Goal: Obtain resource: Download file/media

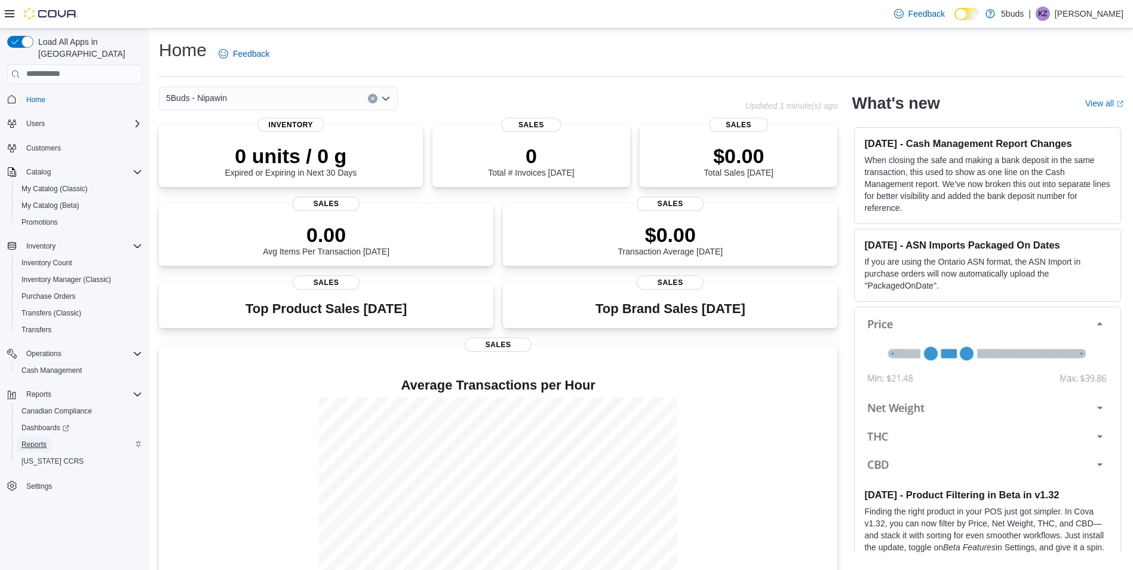
click at [38, 440] on span "Reports" at bounding box center [34, 445] width 25 height 10
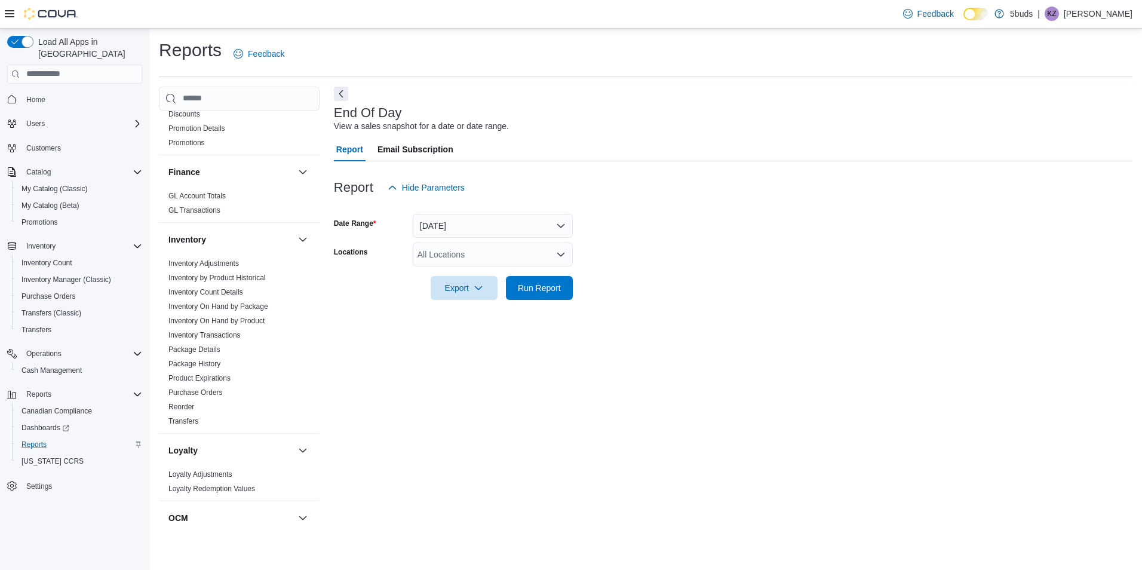
scroll to position [418, 0]
click at [215, 301] on link "Inventory On Hand by Package" at bounding box center [218, 305] width 100 height 8
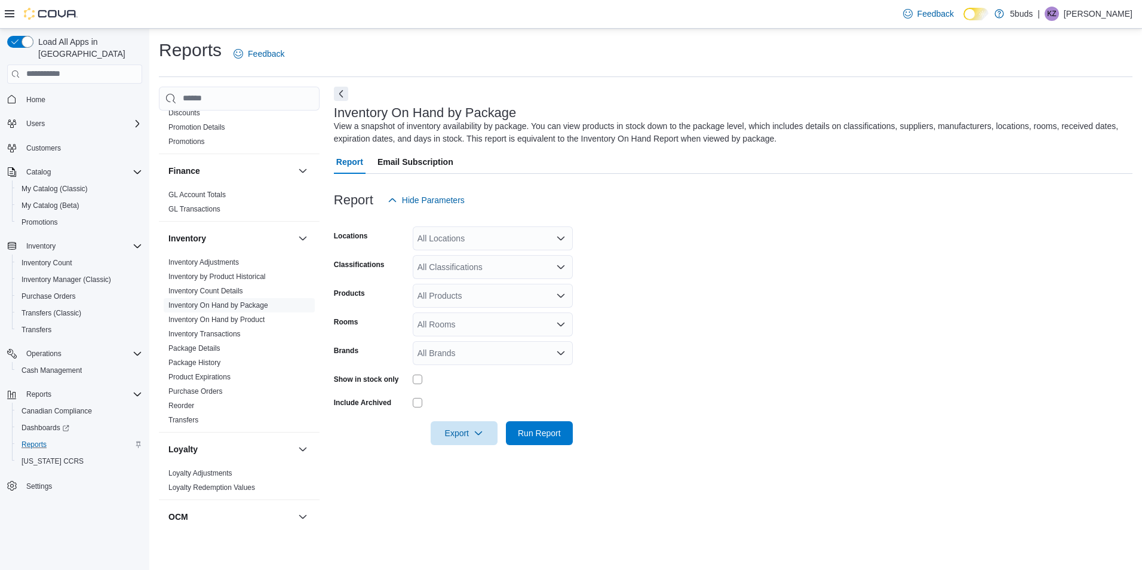
click at [419, 244] on div "All Locations" at bounding box center [493, 238] width 160 height 24
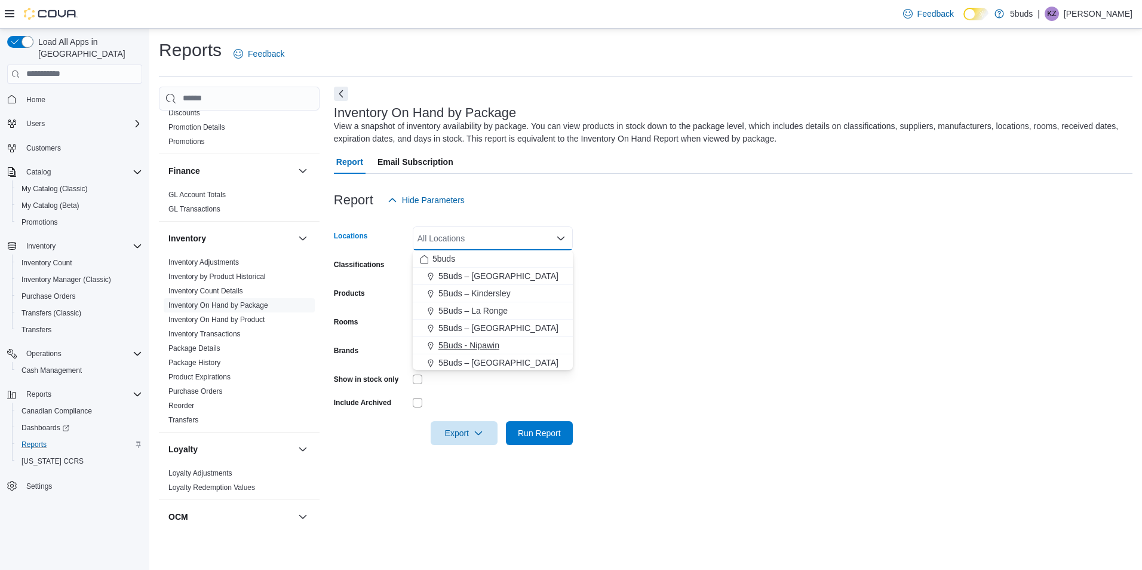
click at [477, 345] on span "5Buds - Nipawin" at bounding box center [468, 345] width 61 height 12
click at [614, 345] on form "Locations 5Buds - [GEOGRAPHIC_DATA] Combo box. Selected. 5Buds - [GEOGRAPHIC_DA…" at bounding box center [733, 328] width 798 height 233
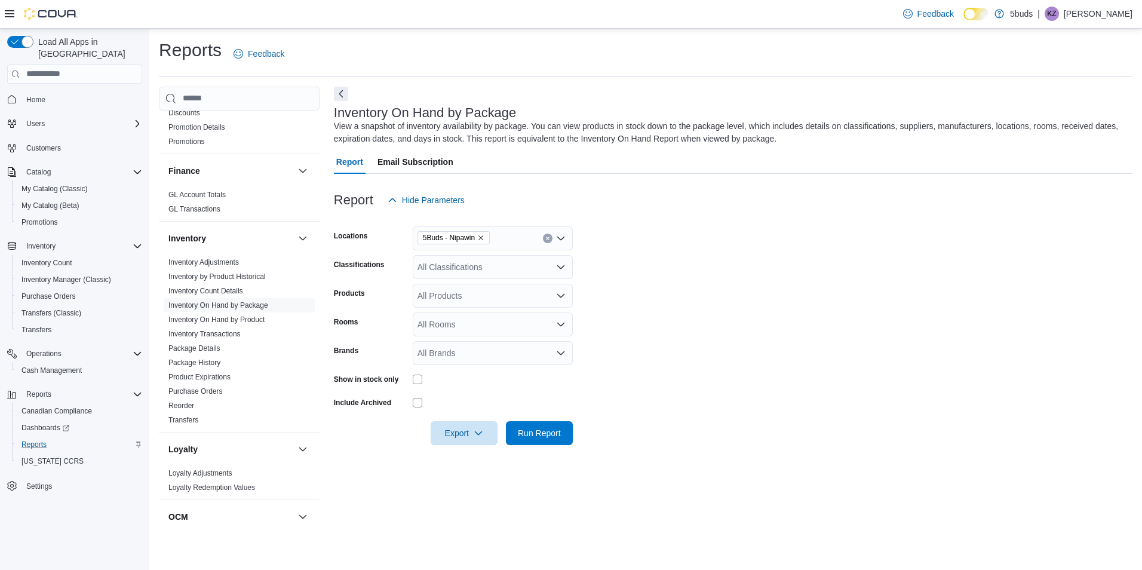
click at [479, 270] on div "All Classifications" at bounding box center [493, 267] width 160 height 24
click at [461, 304] on span "CANNABIS" at bounding box center [459, 305] width 43 height 12
click at [634, 293] on form "Locations 5Buds - Nipawin Classifications CANNABIS Products All Products Rooms …" at bounding box center [733, 328] width 798 height 233
click at [472, 431] on span "Export" at bounding box center [464, 432] width 53 height 24
click at [472, 457] on span "Export to Excel" at bounding box center [466, 457] width 54 height 10
